Goal: Task Accomplishment & Management: Complete application form

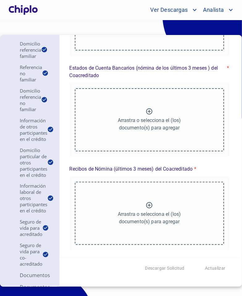
scroll to position [2167, 0]
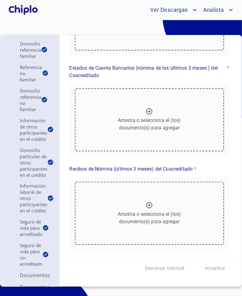
click at [159, 30] on p "Arrastra o selecciona el (los) documento(s) para agregar" at bounding box center [149, 22] width 63 height 15
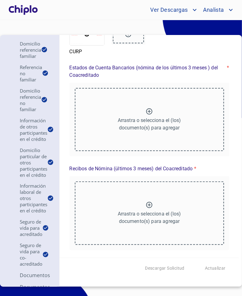
scroll to position [3208, 0]
click at [149, 132] on p "Arrastra o selecciona el (los) documento(s) para agregar" at bounding box center [149, 124] width 63 height 15
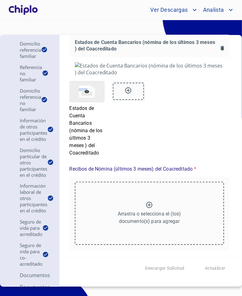
scroll to position [3410, 0]
click at [135, 201] on div "Arrastra o selecciona el (los) documento(s) para agregar" at bounding box center [150, 213] width 150 height 63
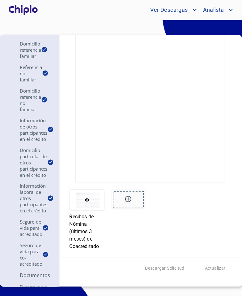
scroll to position [312, 0]
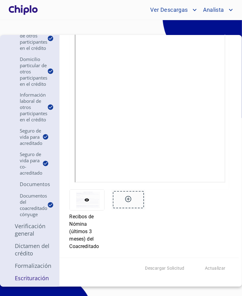
click at [42, 181] on p "Documentos" at bounding box center [29, 184] width 45 height 7
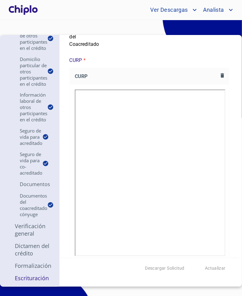
scroll to position [2010, 0]
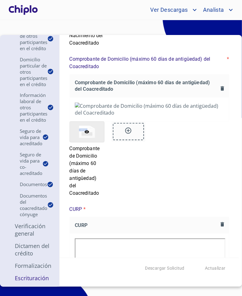
scroll to position [0, 0]
click at [23, 223] on p "Verificación General" at bounding box center [29, 230] width 45 height 15
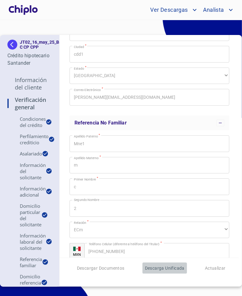
click at [166, 264] on span "Descarga Unificada" at bounding box center [165, 268] width 40 height 8
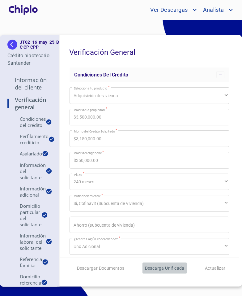
click at [165, 270] on span "Descarga Unificada" at bounding box center [165, 268] width 40 height 8
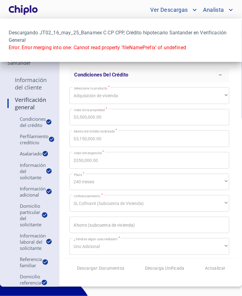
click at [137, 48] on p "Error: Error merging into one: Cannot read property 'fileNamePrefix' of undefin…" at bounding box center [121, 47] width 225 height 7
copy p "fileNamePrefix"
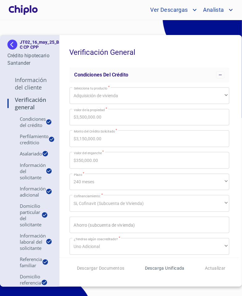
click at [161, 271] on span "Descarga Unificada" at bounding box center [165, 268] width 40 height 8
click at [173, 269] on span "Descarga Unificada" at bounding box center [165, 268] width 40 height 8
